Goal: Find specific page/section: Find specific page/section

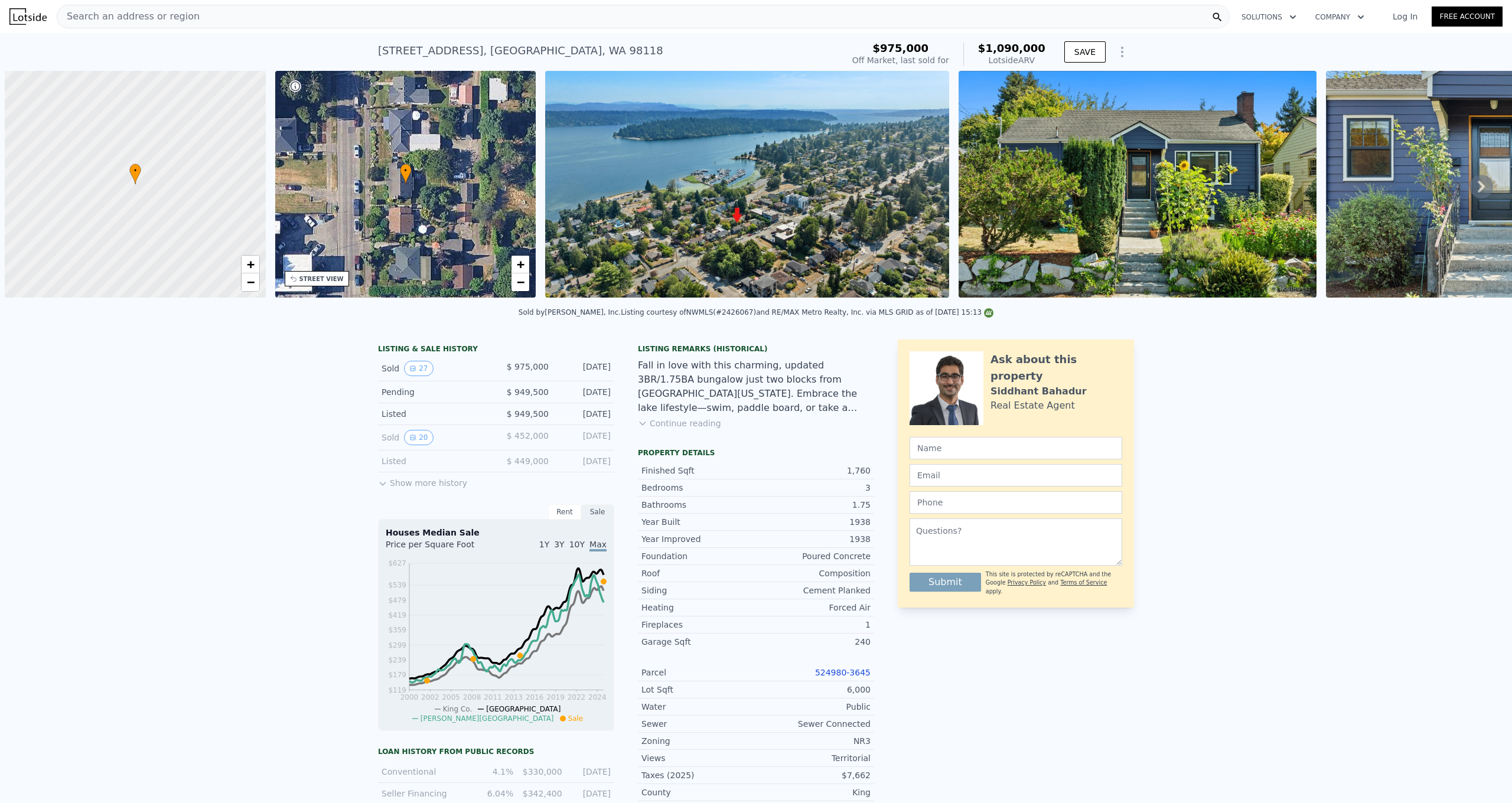
scroll to position [0, 4]
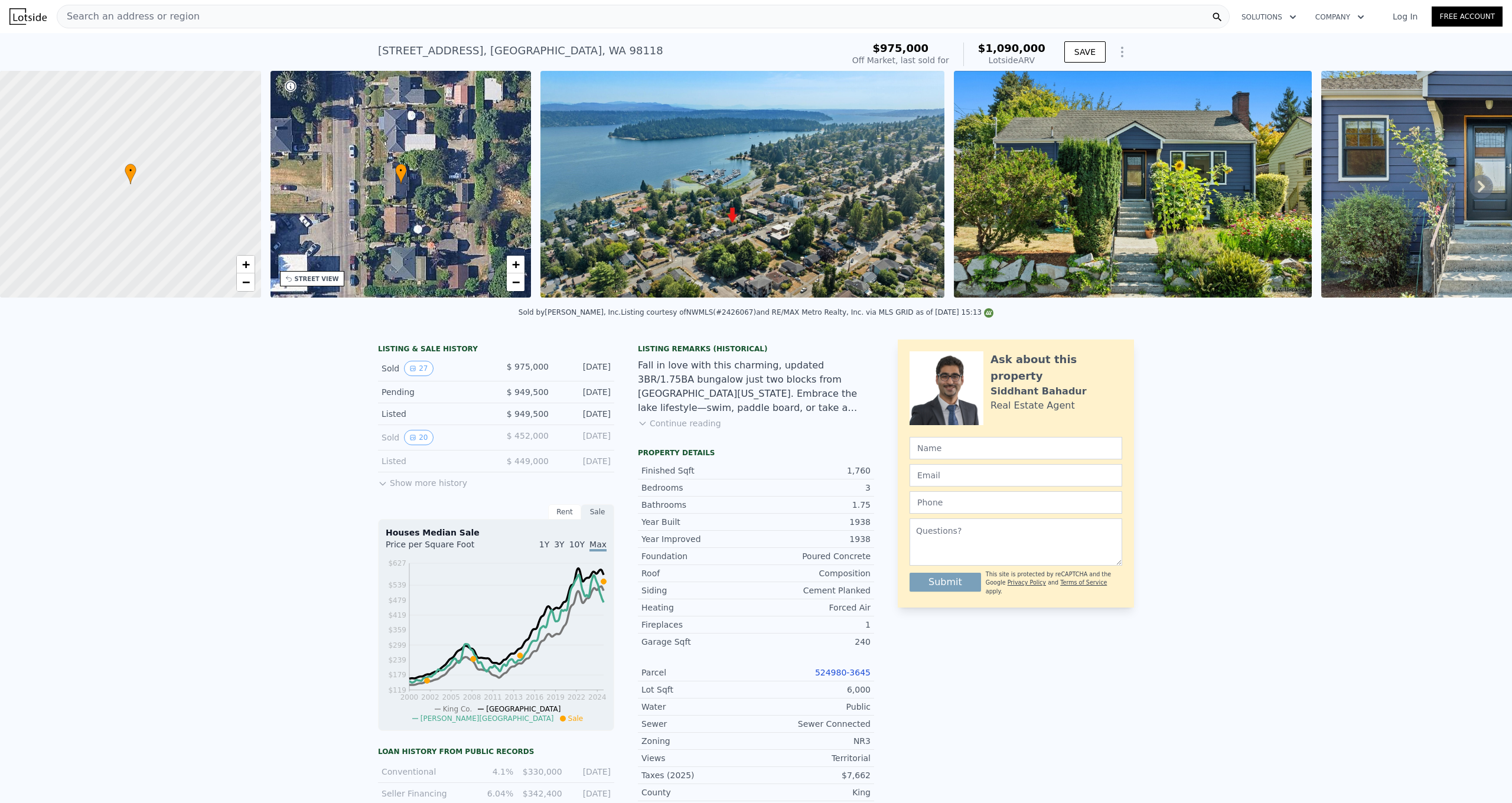
click at [147, 20] on span "Search an address or region" at bounding box center [128, 17] width 142 height 14
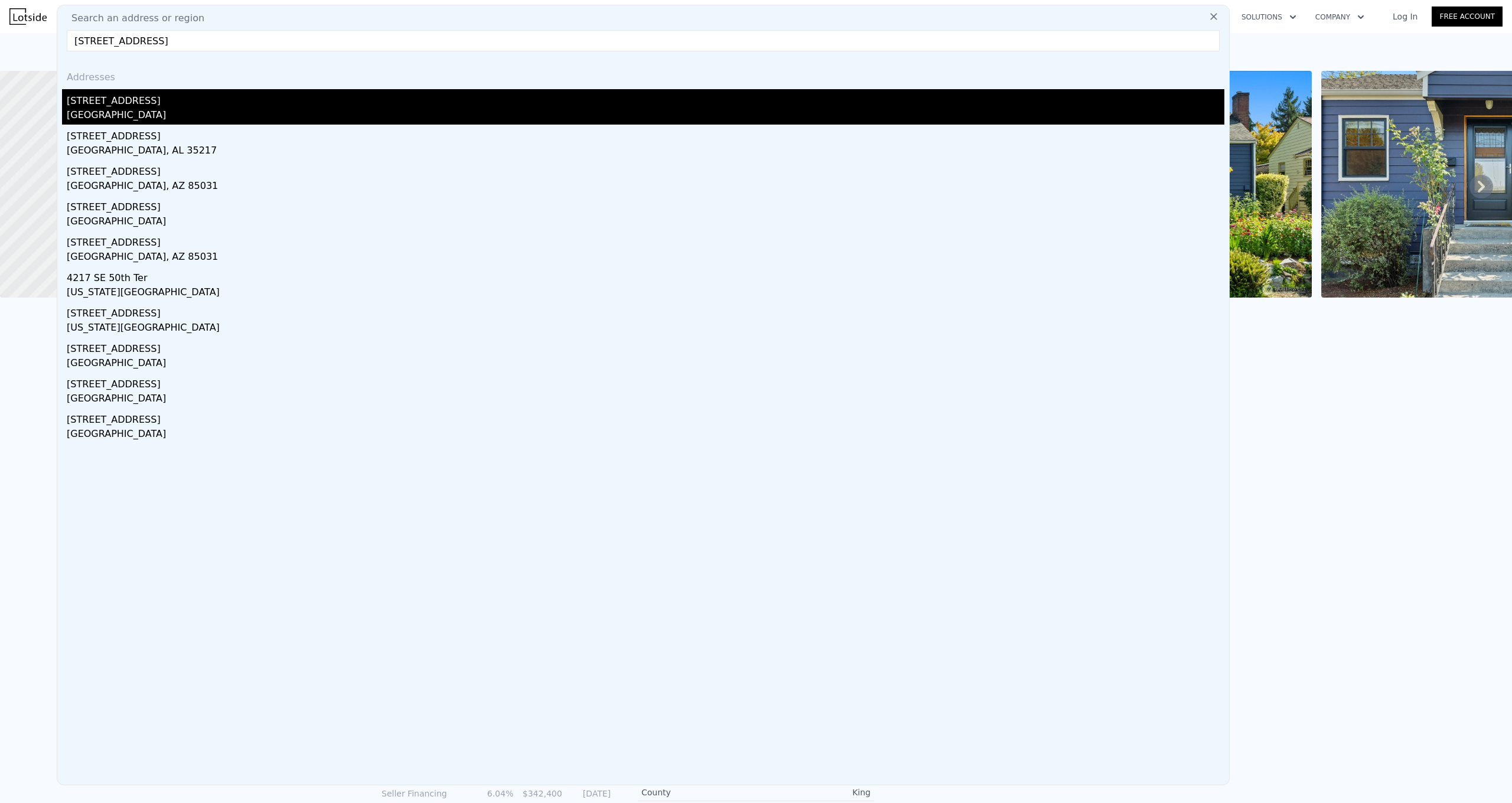
type input "[STREET_ADDRESS]"
click at [172, 107] on div "[STREET_ADDRESS]" at bounding box center [645, 99] width 1157 height 19
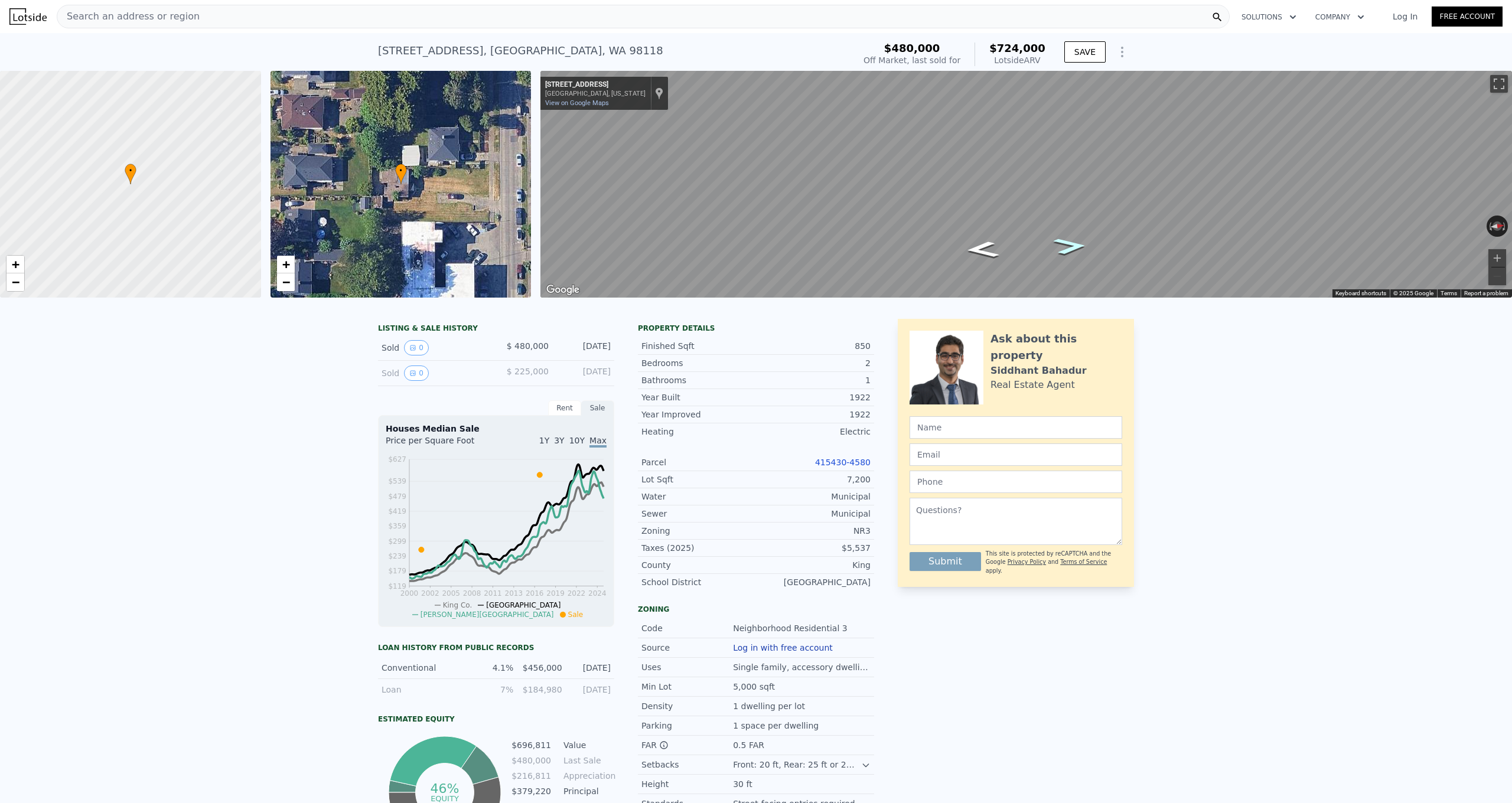
click at [1071, 242] on icon "Go North, 50th Ave S" at bounding box center [1070, 246] width 62 height 25
click at [979, 248] on icon "Go South, 50th Ave S" at bounding box center [983, 249] width 62 height 25
click at [1075, 247] on icon "Go North, 50th Ave S" at bounding box center [1070, 246] width 62 height 25
click at [1018, 242] on div "Map" at bounding box center [1026, 184] width 972 height 226
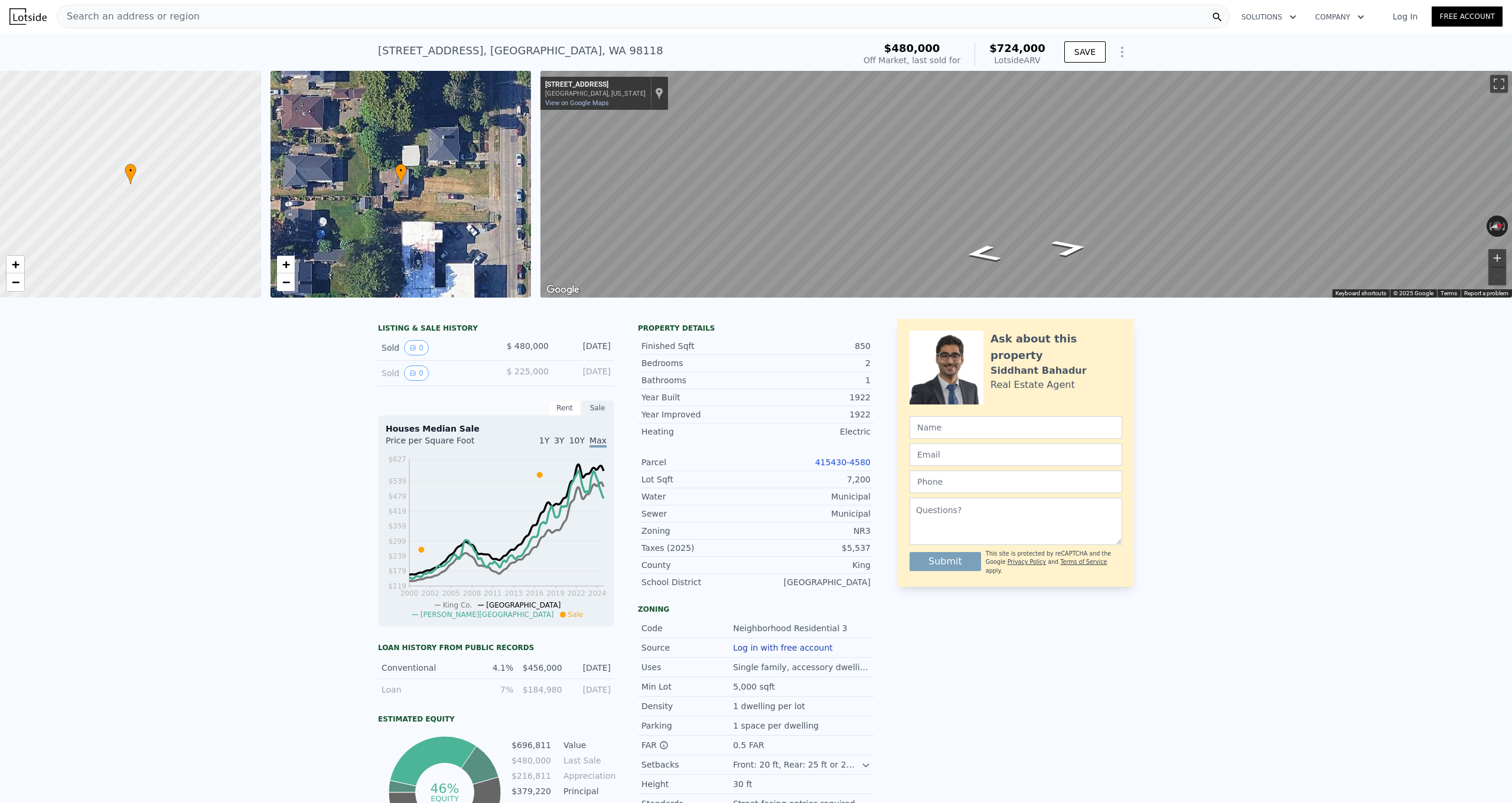
click at [1498, 255] on button "Zoom in" at bounding box center [1497, 258] width 18 height 18
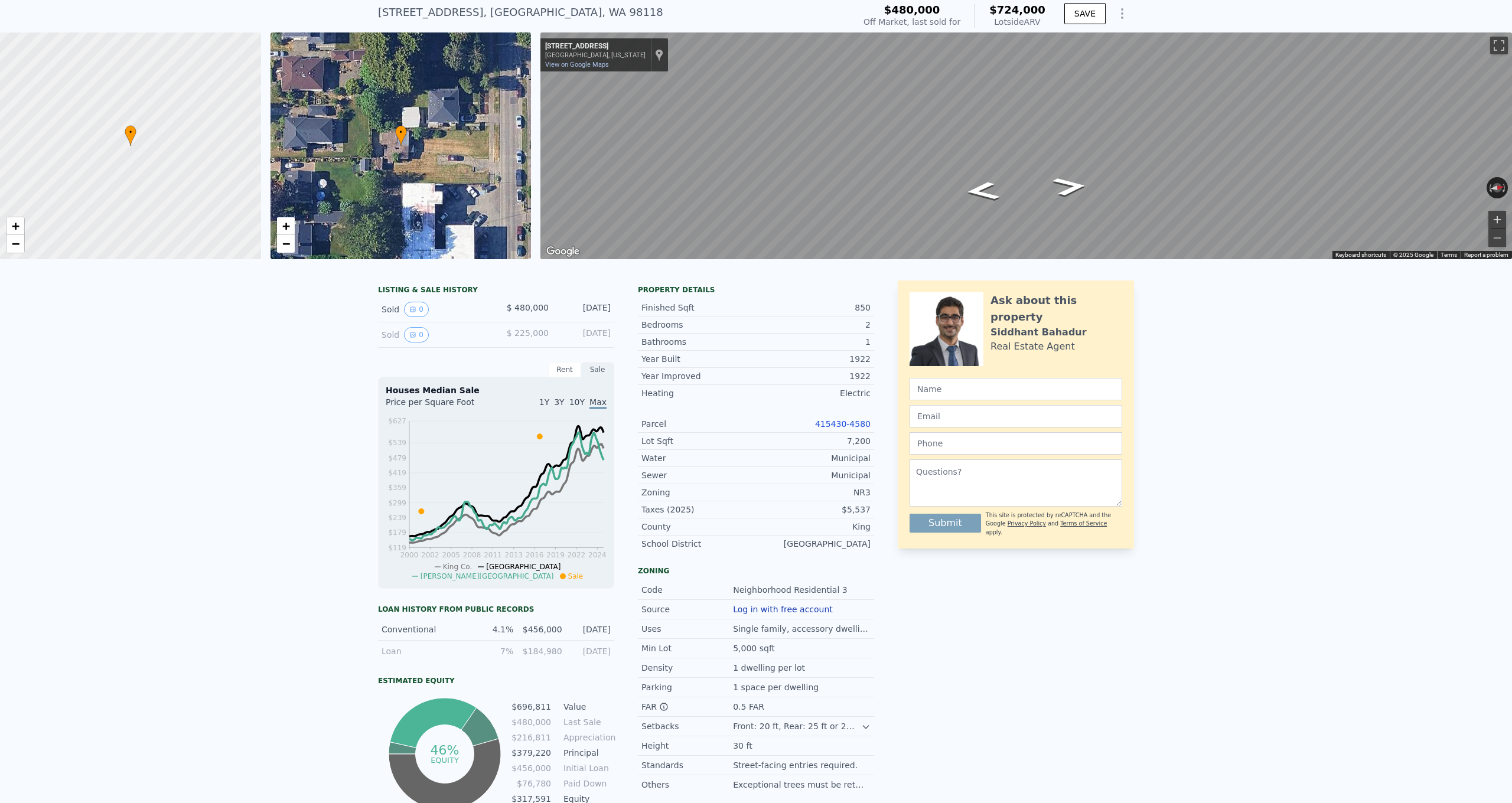
scroll to position [46, 0]
